Goal: Task Accomplishment & Management: Complete application form

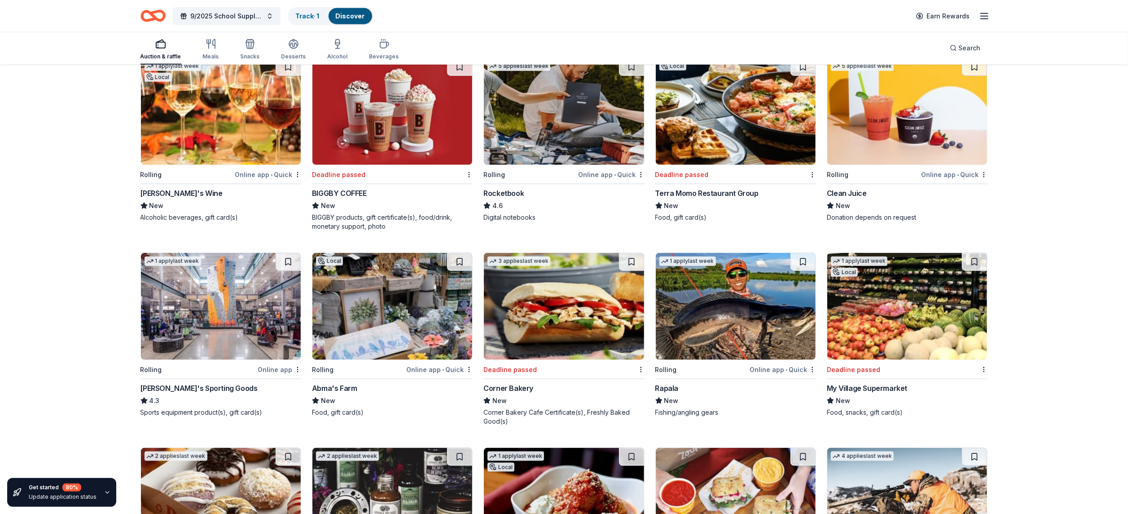
scroll to position [4333, 0]
click at [717, 196] on div "Terra Momo Restaurant Group" at bounding box center [707, 192] width 103 height 11
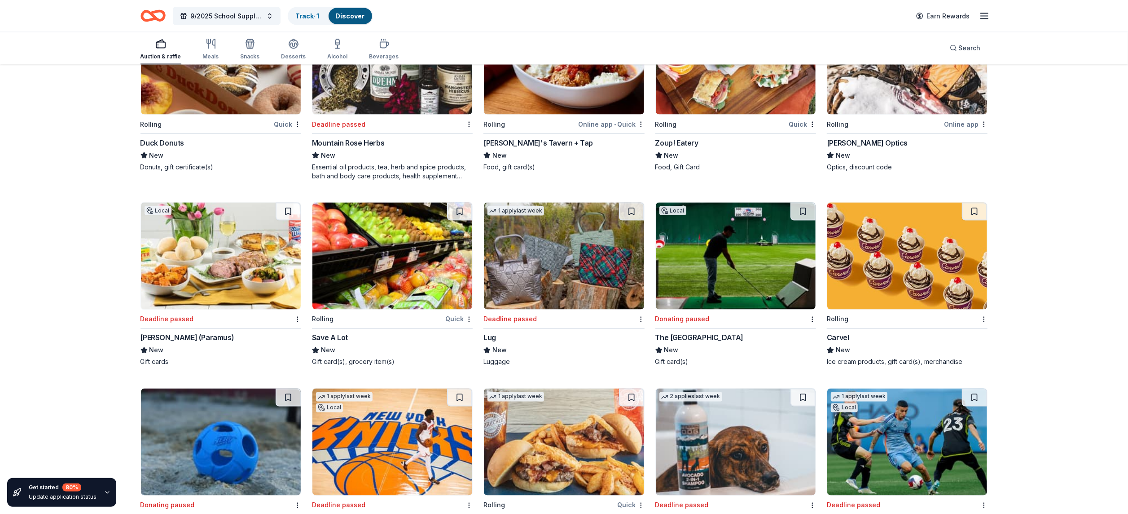
scroll to position [4773, 0]
click at [489, 343] on div "Lug" at bounding box center [490, 337] width 13 height 11
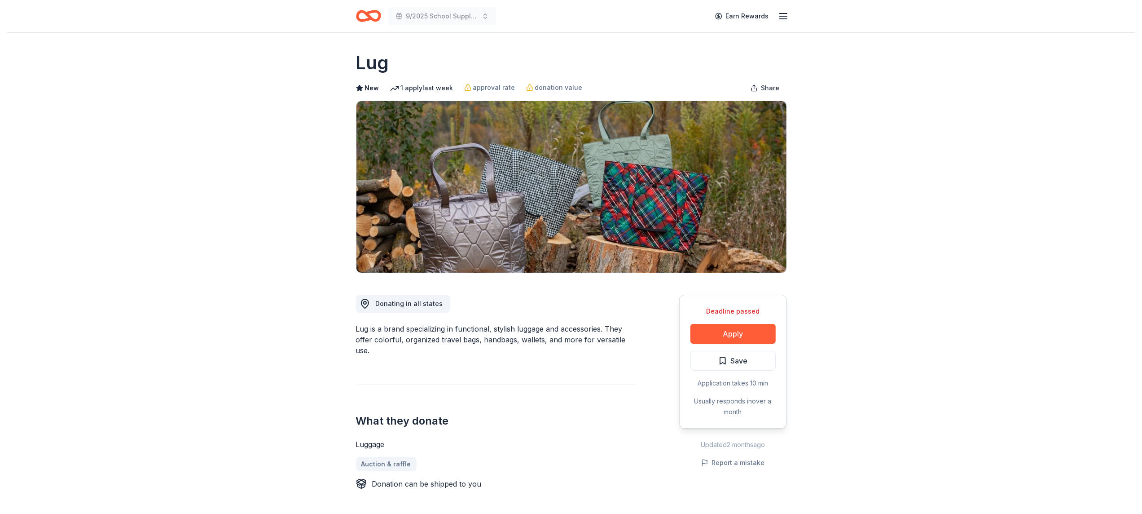
scroll to position [4, 0]
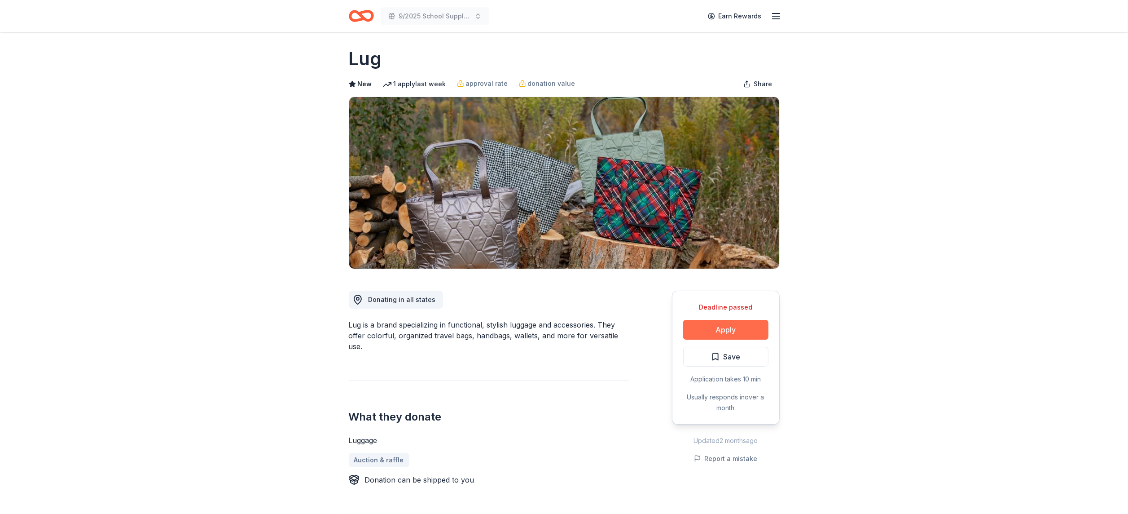
click at [695, 335] on button "Apply" at bounding box center [725, 330] width 85 height 20
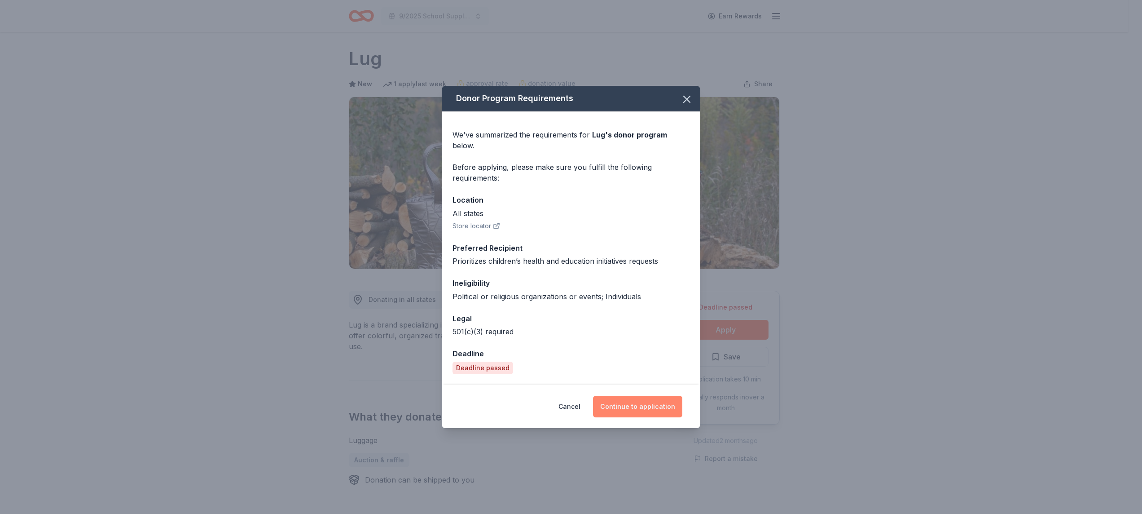
click at [652, 396] on button "Continue to application" at bounding box center [637, 407] width 89 height 22
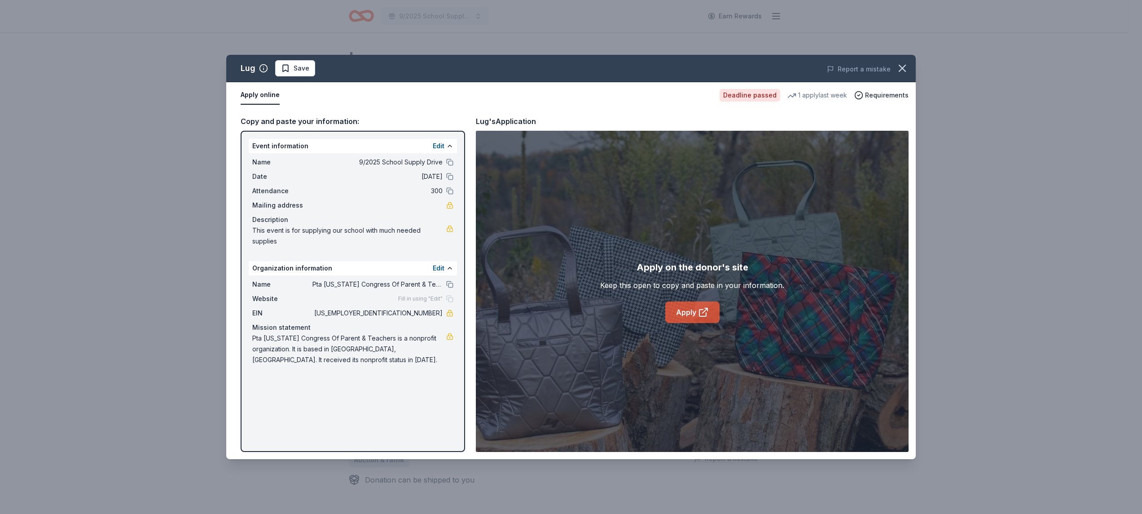
click at [697, 320] on link "Apply" at bounding box center [692, 312] width 54 height 22
